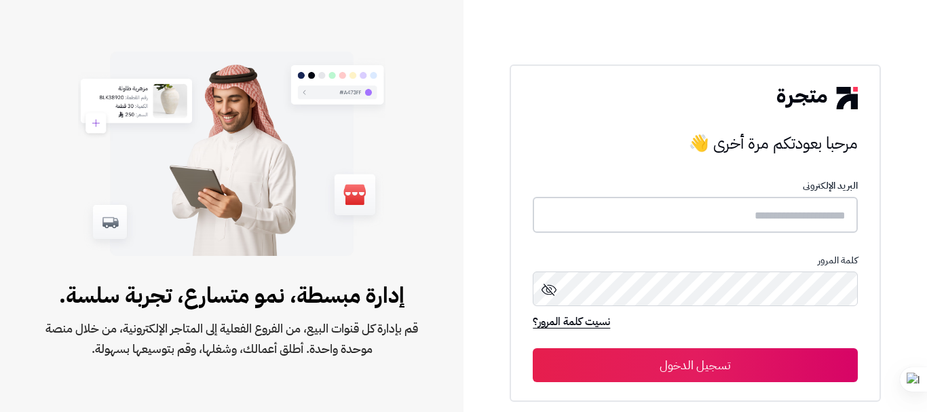
click at [759, 222] on input "text" at bounding box center [695, 215] width 324 height 36
paste input "**********"
type input "**********"
click at [546, 289] on icon at bounding box center [549, 288] width 16 height 16
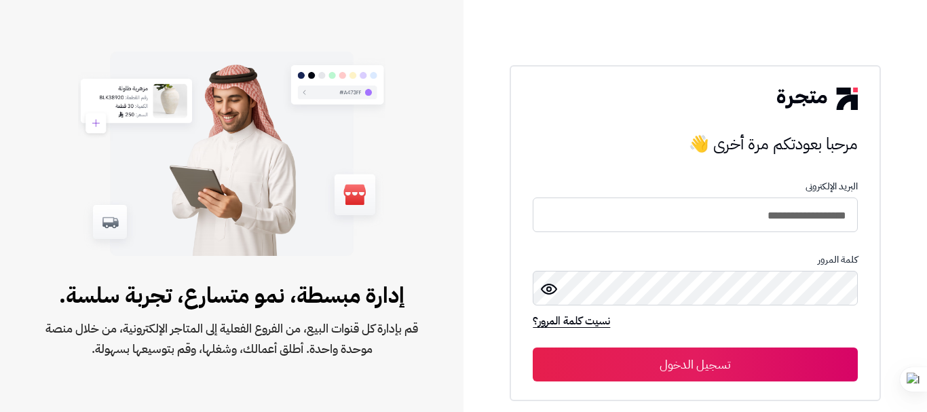
click at [757, 358] on button "تسجيل الدخول" at bounding box center [695, 364] width 324 height 34
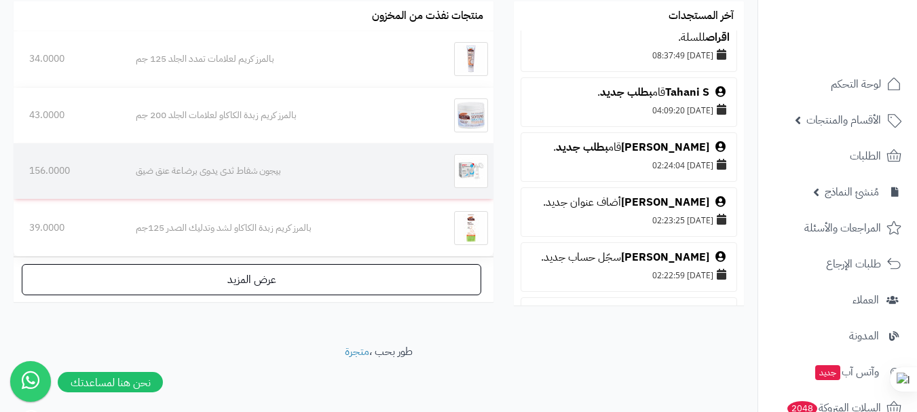
scroll to position [921, 0]
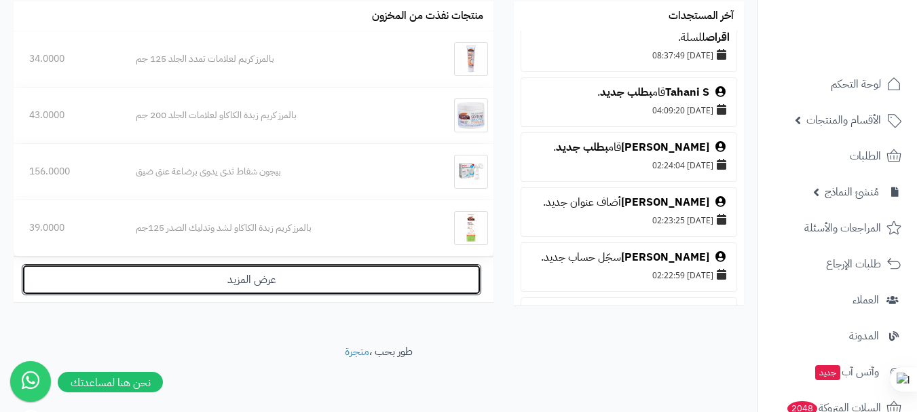
click at [252, 280] on link "عرض المزيد" at bounding box center [251, 279] width 459 height 31
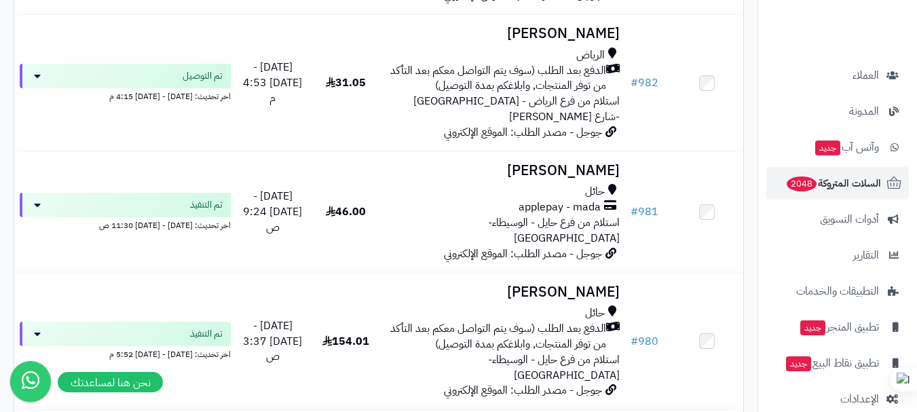
scroll to position [245, 0]
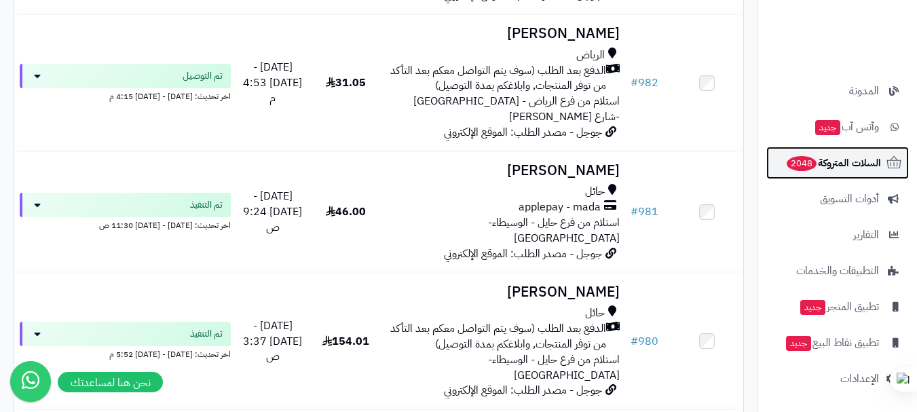
click at [844, 170] on span "السلات المتروكة 2048" at bounding box center [833, 162] width 96 height 19
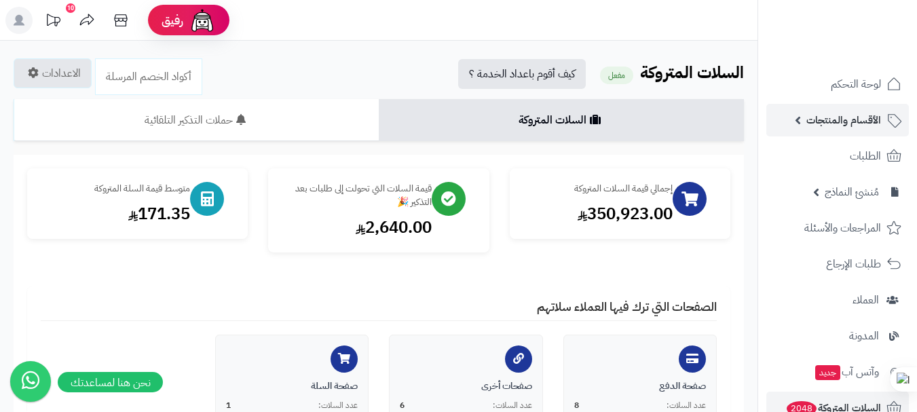
click at [805, 119] on link "الأقسام والمنتجات" at bounding box center [837, 120] width 142 height 33
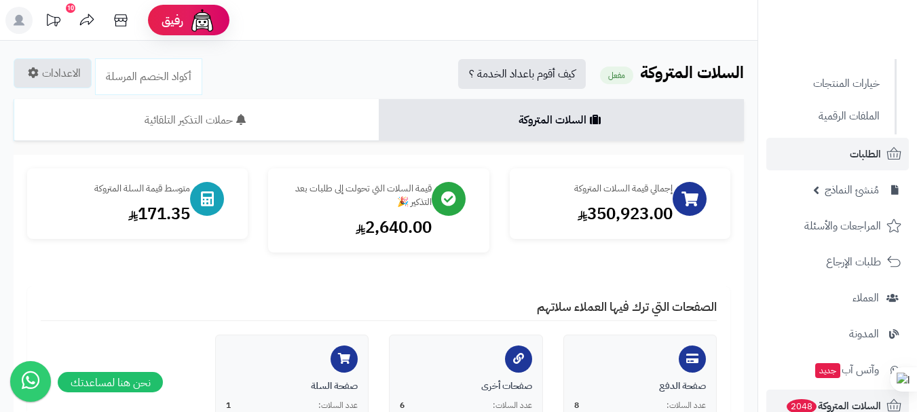
scroll to position [205, 0]
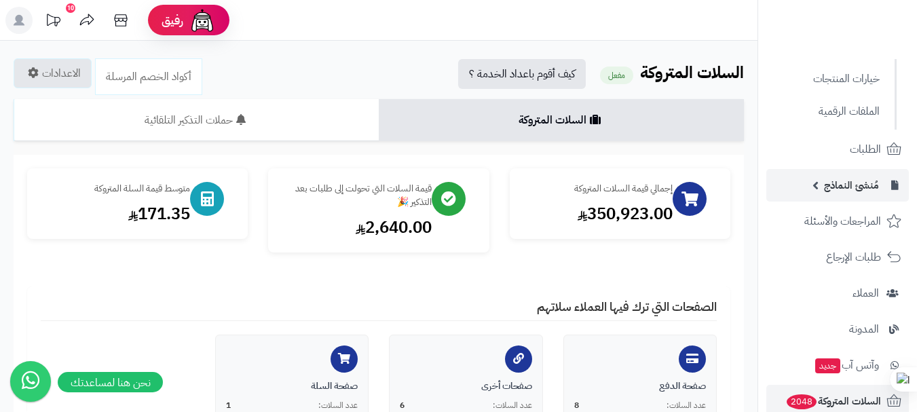
click at [816, 179] on link "مُنشئ النماذج" at bounding box center [837, 185] width 142 height 33
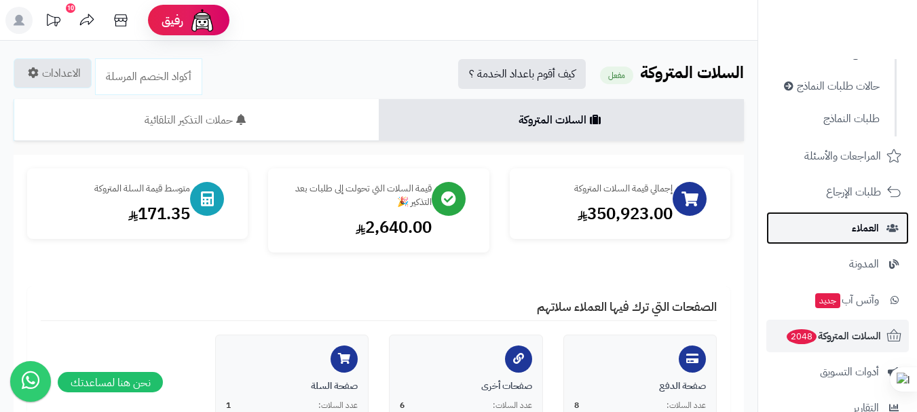
click at [867, 237] on span "العملاء" at bounding box center [864, 227] width 27 height 19
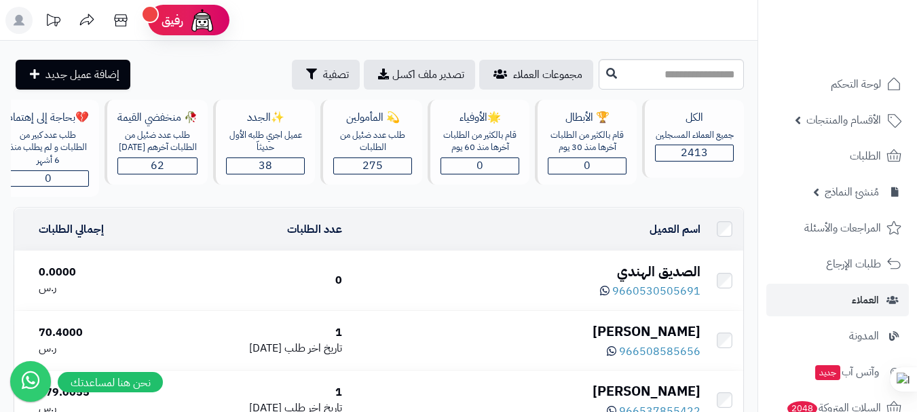
scroll to position [0, -20]
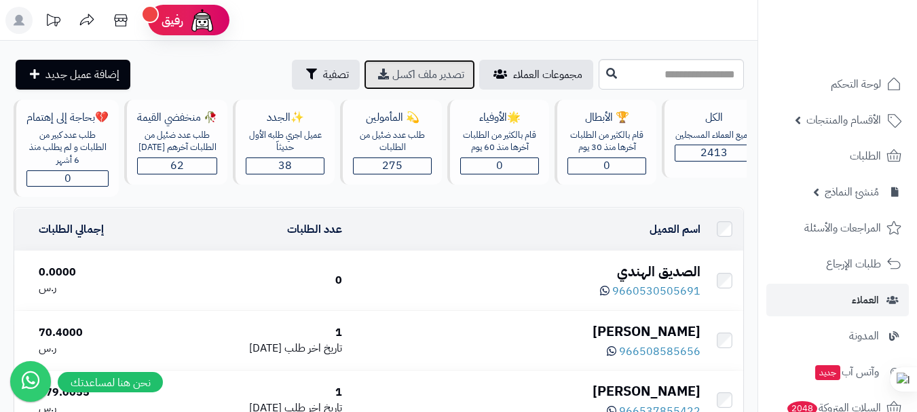
click at [392, 79] on span "تصدير ملف اكسل" at bounding box center [428, 74] width 72 height 16
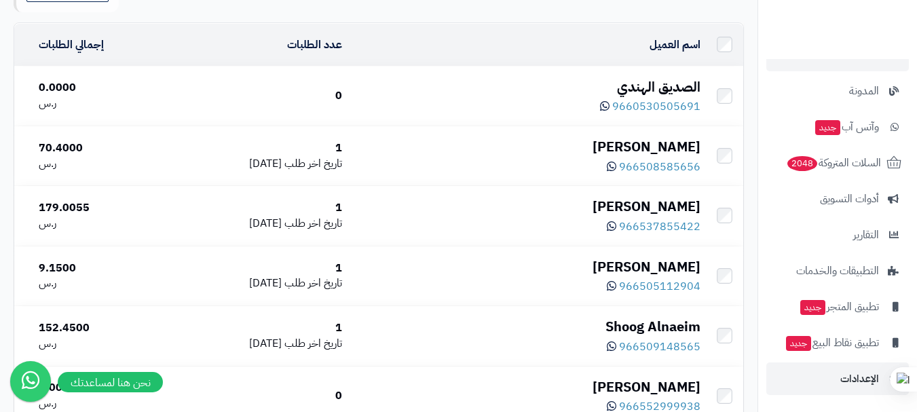
scroll to position [204, 0]
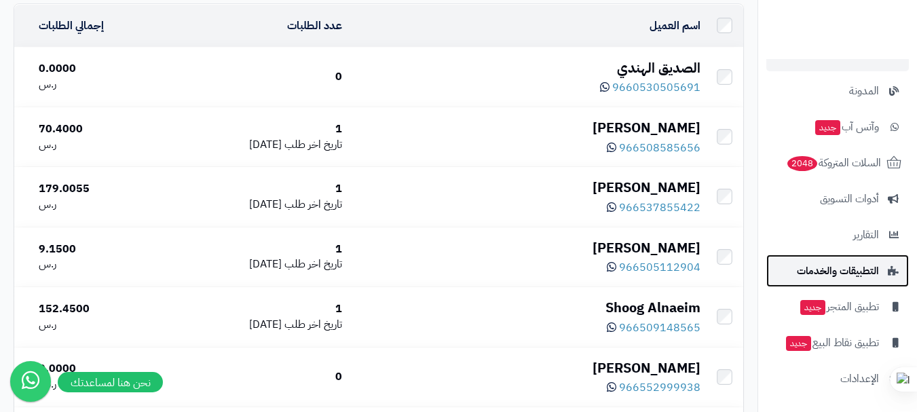
click at [849, 281] on link "التطبيقات والخدمات" at bounding box center [837, 270] width 142 height 33
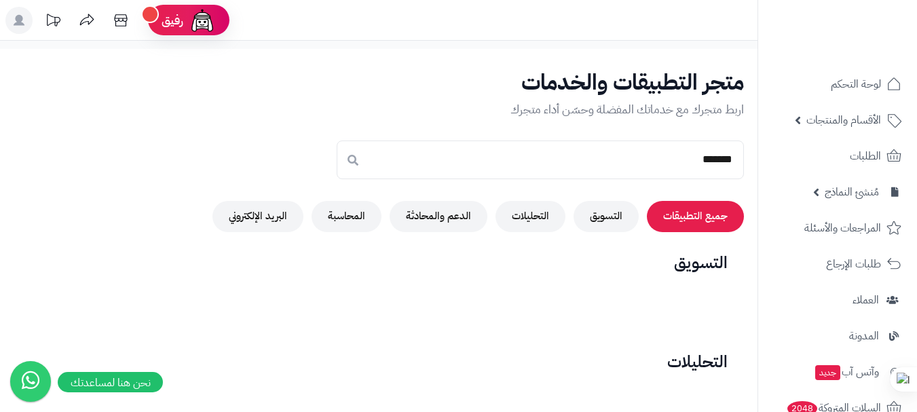
type input "******"
click at [693, 212] on button "جميع التطبيقات" at bounding box center [695, 215] width 97 height 31
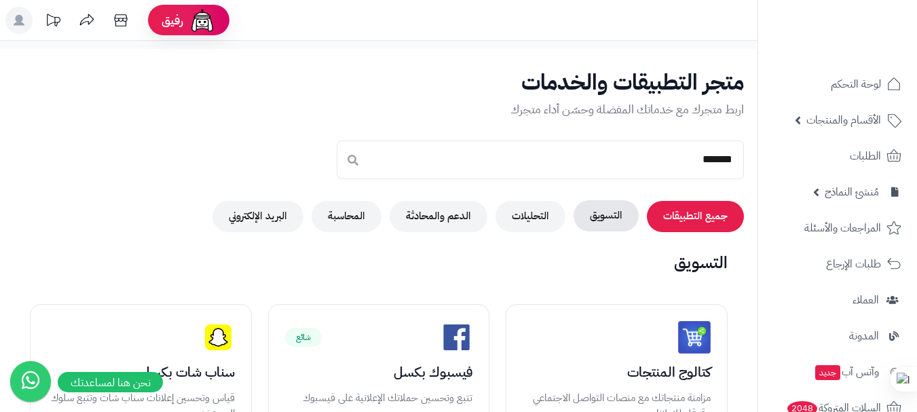
click at [608, 216] on button "التسويق" at bounding box center [605, 215] width 65 height 31
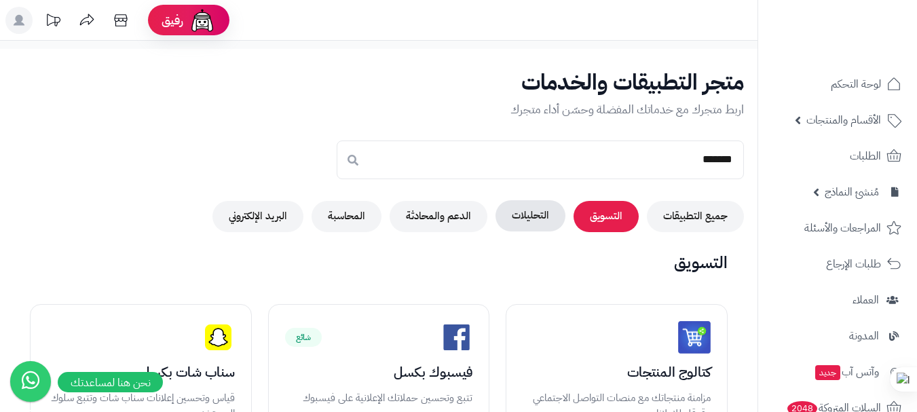
click at [533, 220] on button "التحليلات" at bounding box center [530, 215] width 70 height 31
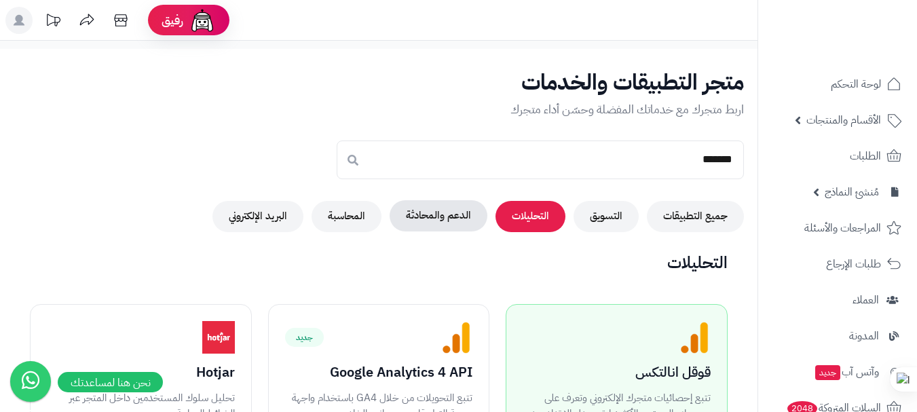
click at [427, 222] on button "الدعم والمحادثة" at bounding box center [438, 215] width 98 height 31
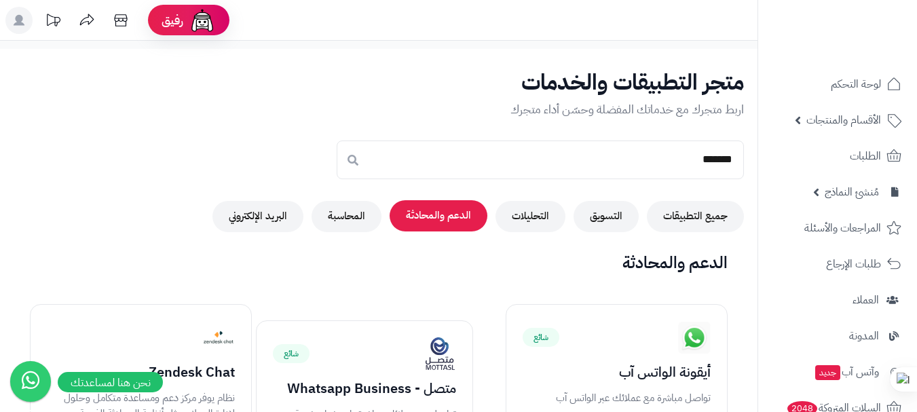
scroll to position [136, 0]
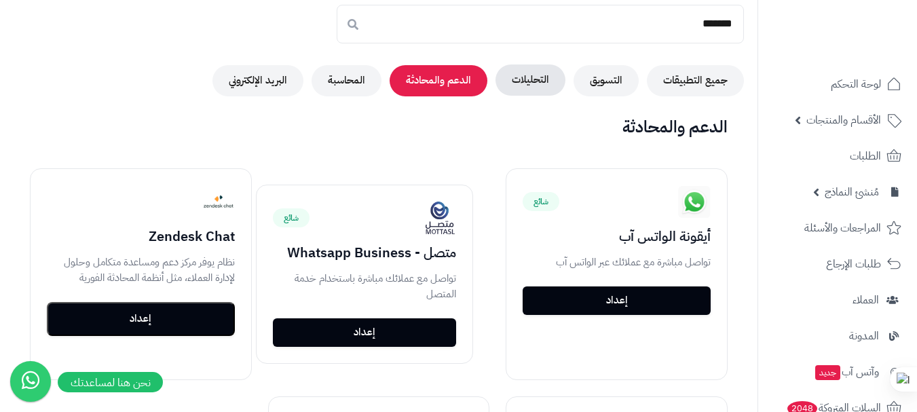
click at [538, 84] on button "التحليلات" at bounding box center [530, 79] width 70 height 31
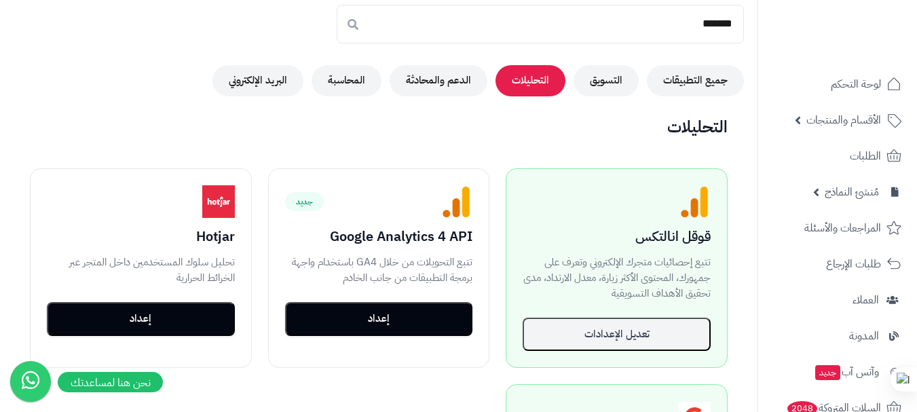
scroll to position [0, 0]
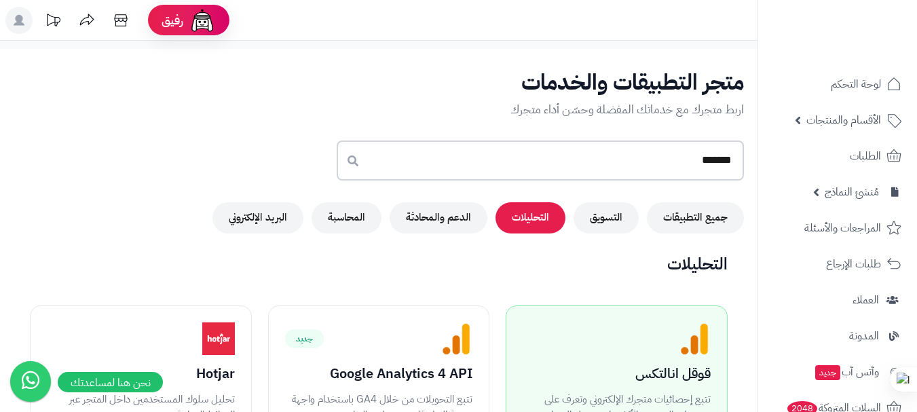
click at [649, 165] on input "******" at bounding box center [540, 160] width 407 height 40
drag, startPoint x: 343, startPoint y: 161, endPoint x: 358, endPoint y: 158, distance: 14.6
click at [345, 161] on input "******" at bounding box center [540, 160] width 407 height 40
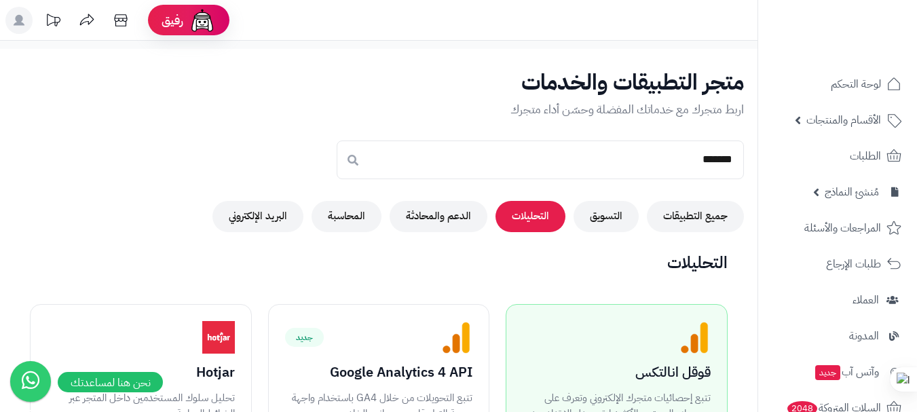
click at [358, 158] on icon at bounding box center [352, 160] width 11 height 11
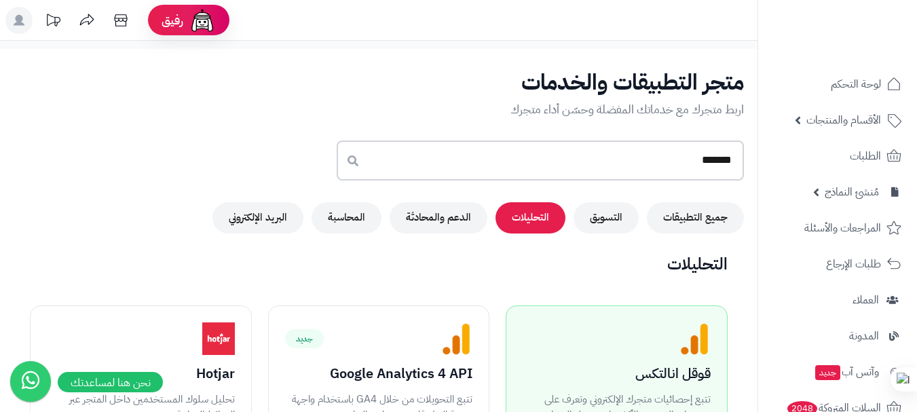
click at [531, 151] on input "******" at bounding box center [540, 160] width 407 height 40
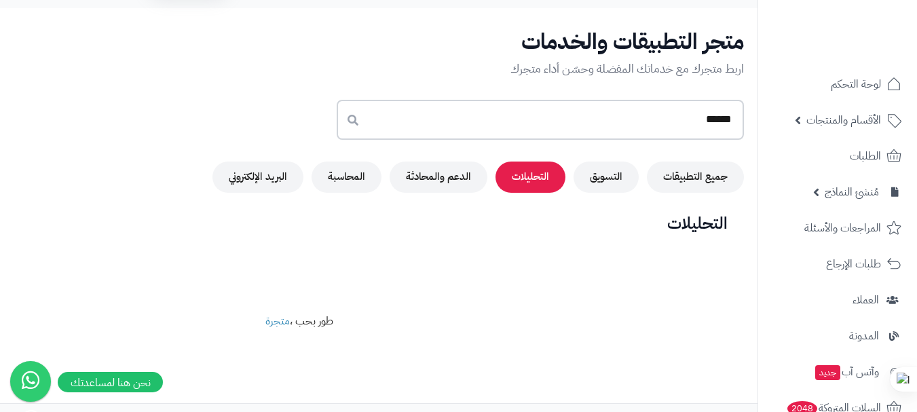
scroll to position [81, 0]
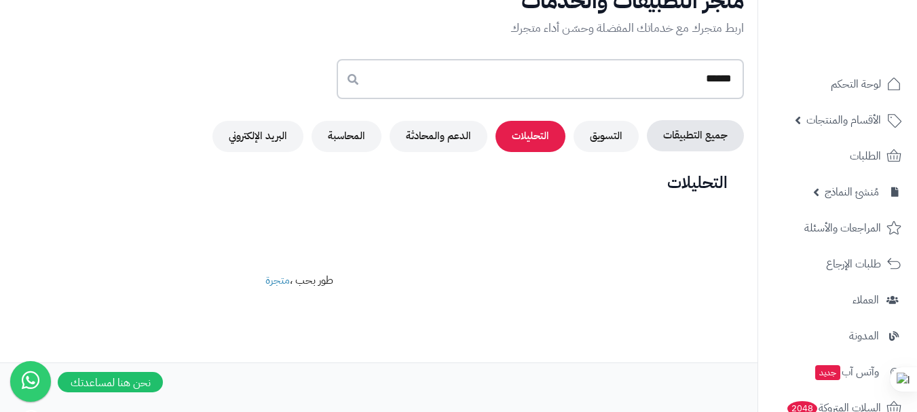
type input "******"
click at [729, 132] on button "جميع التطبيقات" at bounding box center [695, 135] width 97 height 31
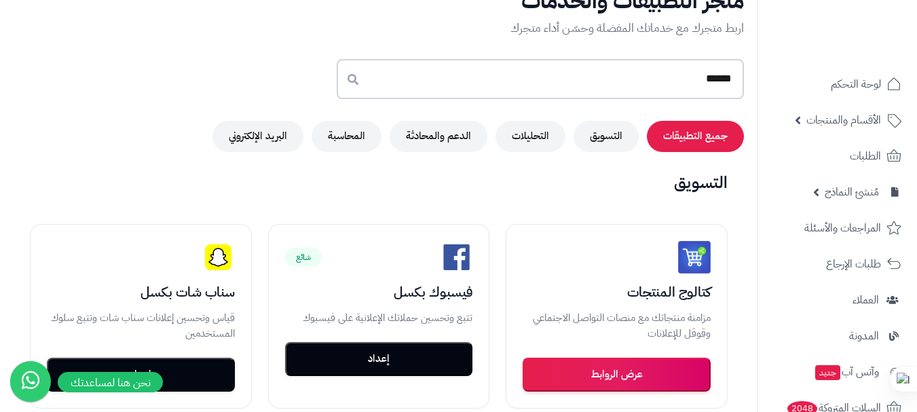
click at [733, 81] on input "******" at bounding box center [540, 79] width 407 height 40
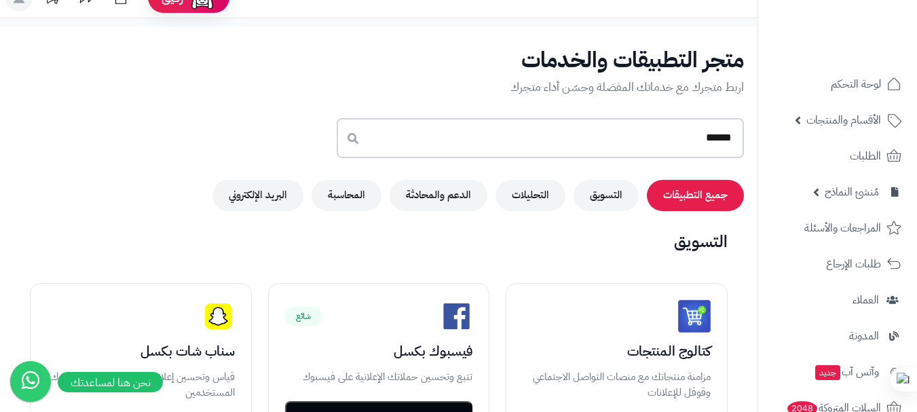
scroll to position [0, 0]
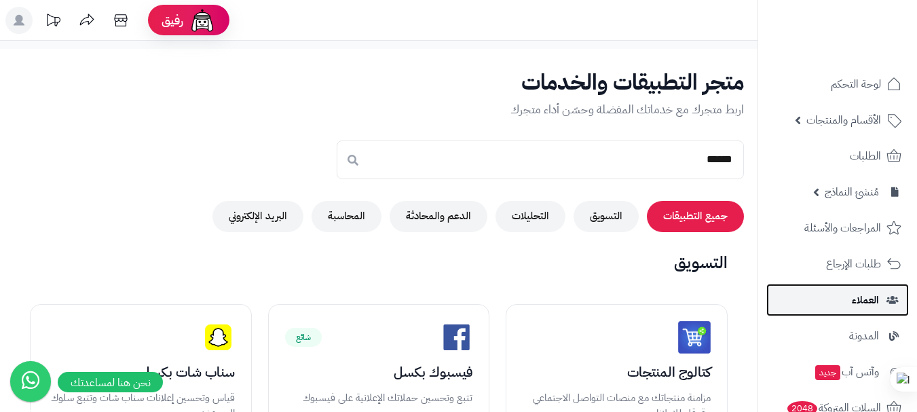
click at [873, 306] on span "العملاء" at bounding box center [864, 299] width 27 height 19
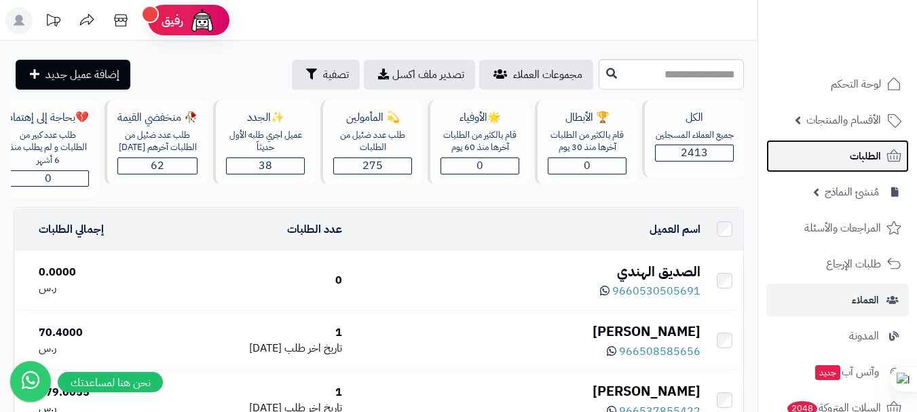
click at [858, 150] on span "الطلبات" at bounding box center [864, 156] width 31 height 19
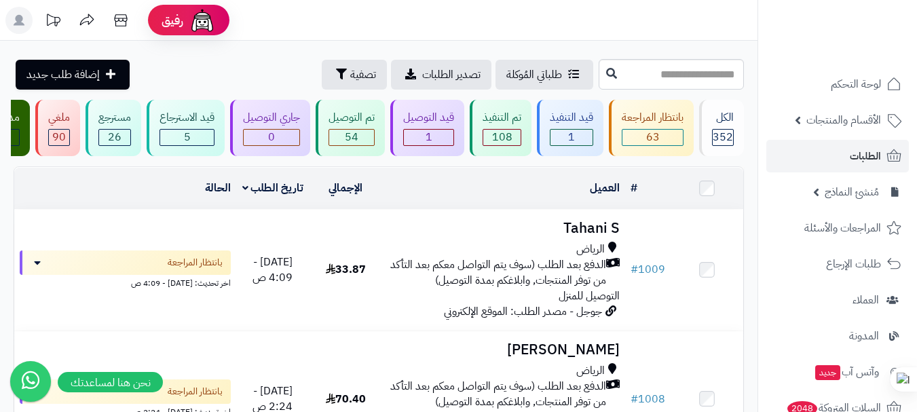
scroll to position [0, 1]
click at [664, 119] on div "بانتظار المراجعة" at bounding box center [652, 118] width 62 height 16
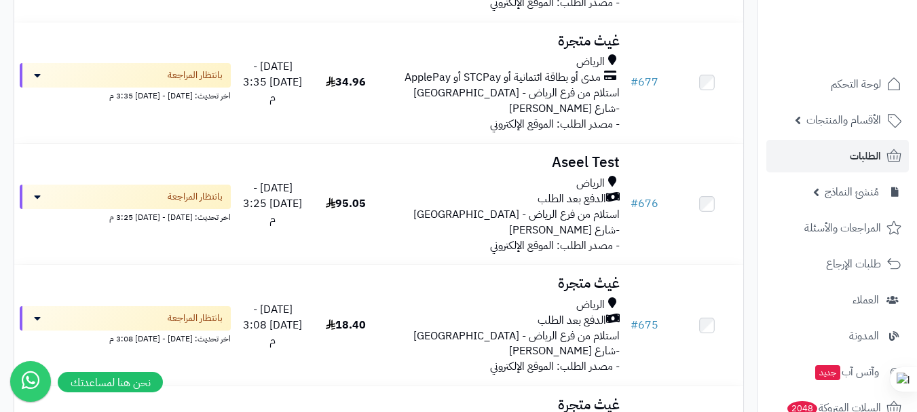
scroll to position [1086, 0]
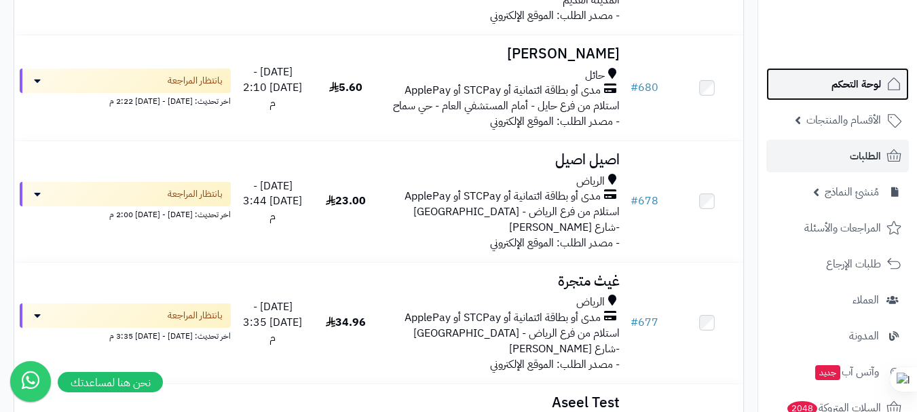
click at [869, 87] on span "لوحة التحكم" at bounding box center [856, 84] width 50 height 19
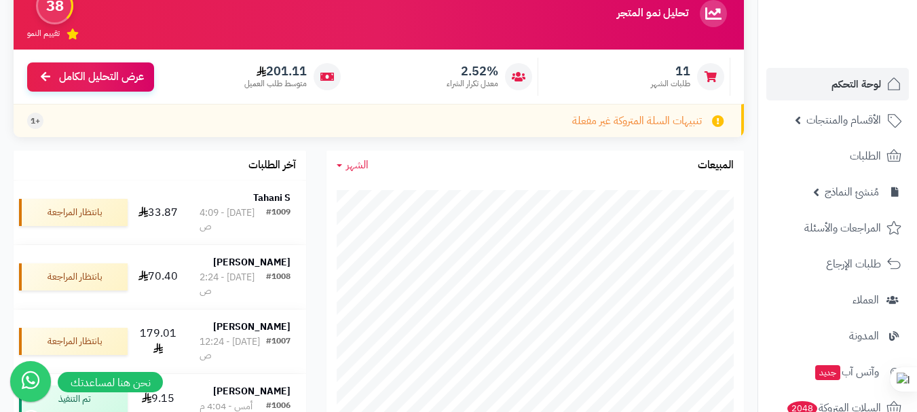
scroll to position [136, 0]
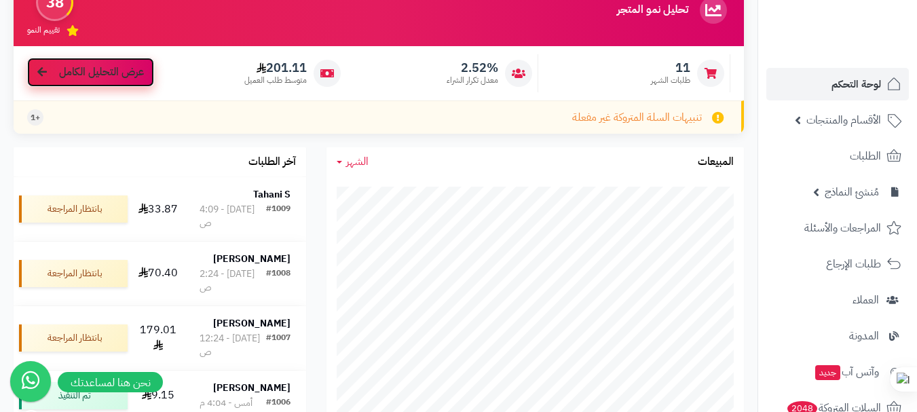
click at [138, 77] on span "عرض التحليل الكامل" at bounding box center [101, 72] width 85 height 16
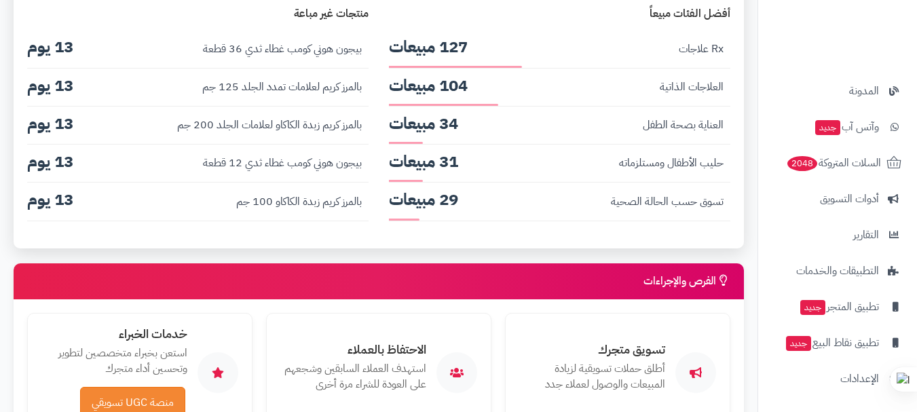
scroll to position [2375, 0]
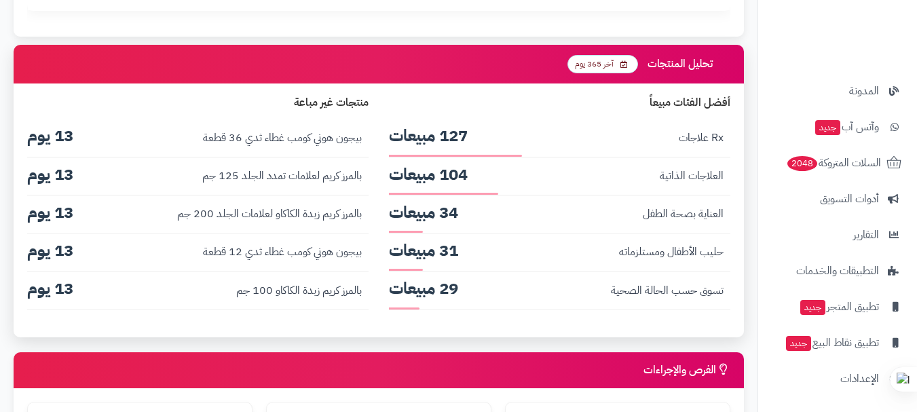
click at [706, 140] on span "Rx علاجات" at bounding box center [598, 138] width 263 height 16
copy li "Rx علاجات"
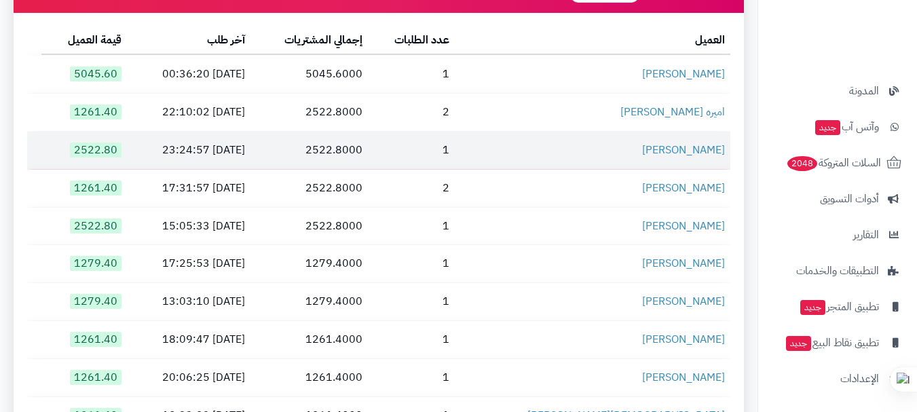
scroll to position [1926, 0]
